Goal: Communication & Community: Answer question/provide support

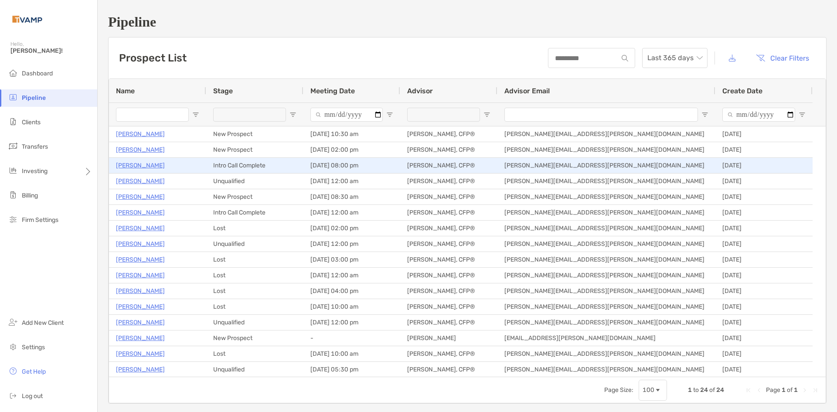
click at [132, 165] on p "[PERSON_NAME]" at bounding box center [140, 165] width 49 height 11
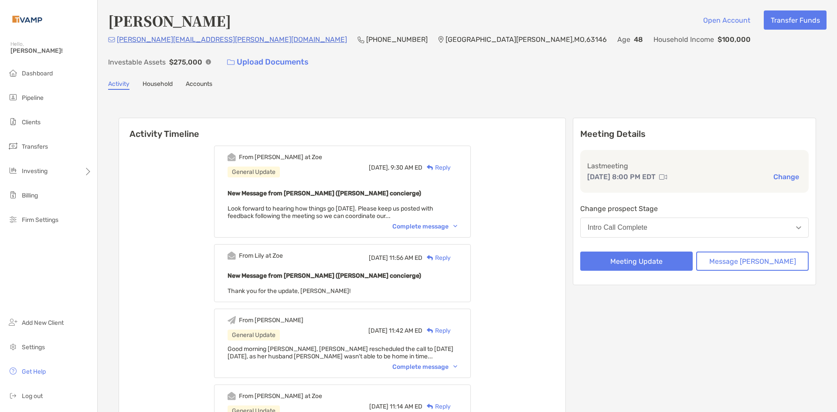
drag, startPoint x: 451, startPoint y: 205, endPoint x: 454, endPoint y: 159, distance: 46.8
click at [451, 223] on div "Complete message" at bounding box center [424, 226] width 65 height 7
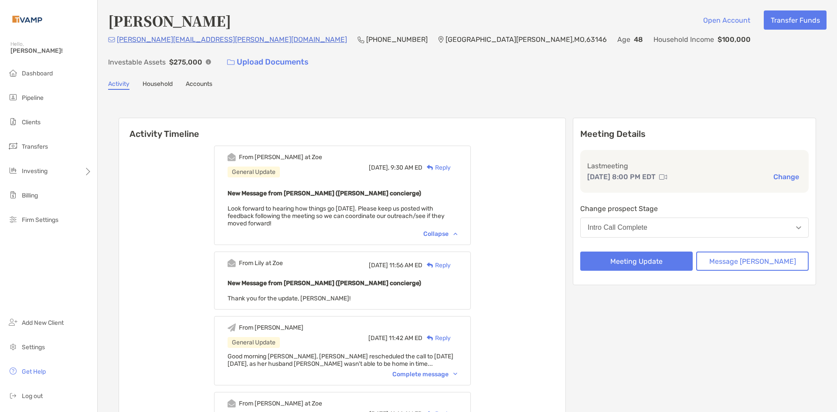
click at [451, 163] on div "Reply" at bounding box center [436, 167] width 28 height 9
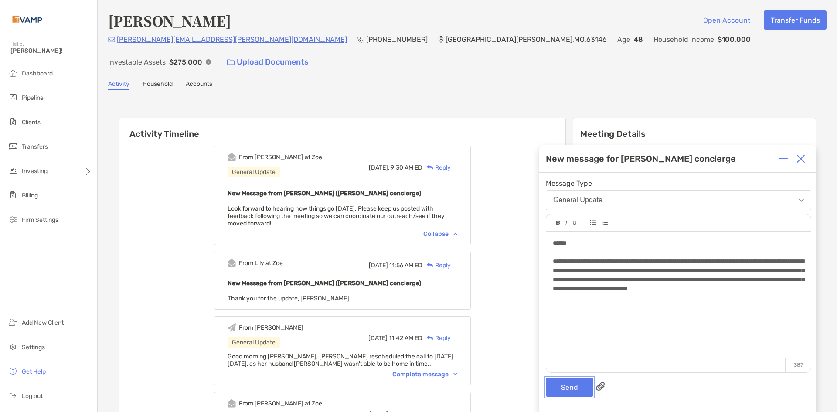
click at [567, 390] on button "Send" at bounding box center [569, 386] width 47 height 19
